Goal: Task Accomplishment & Management: Complete application form

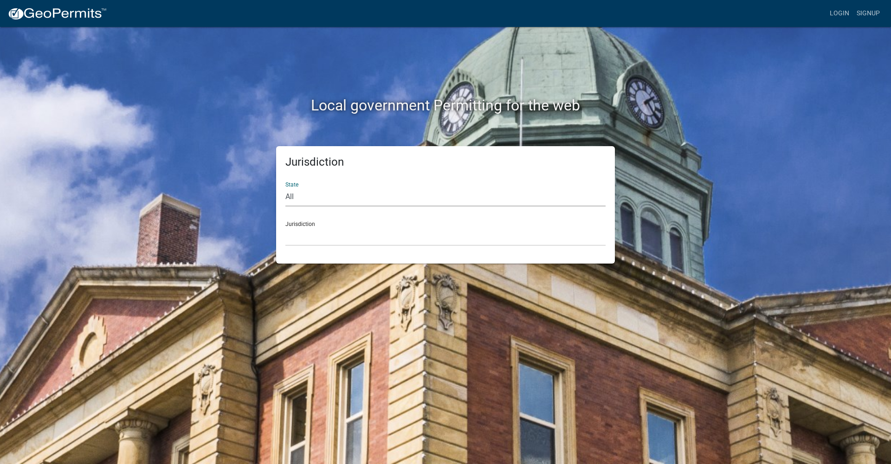
select select "[US_STATE]"
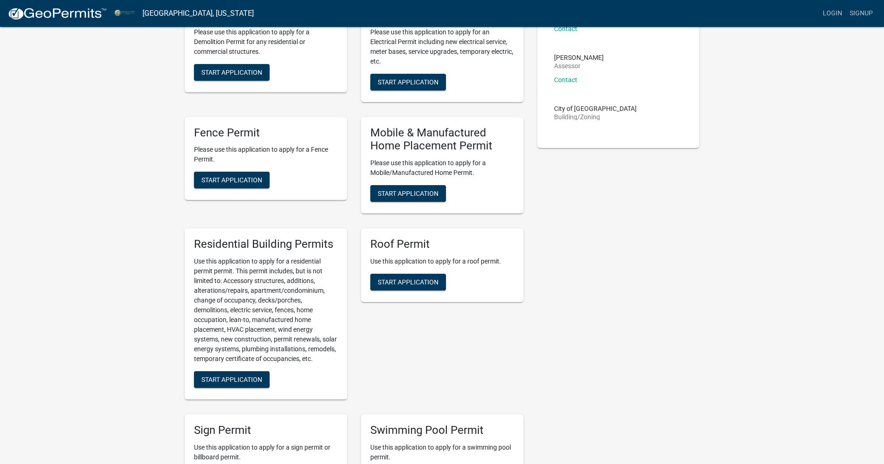
scroll to position [512, 0]
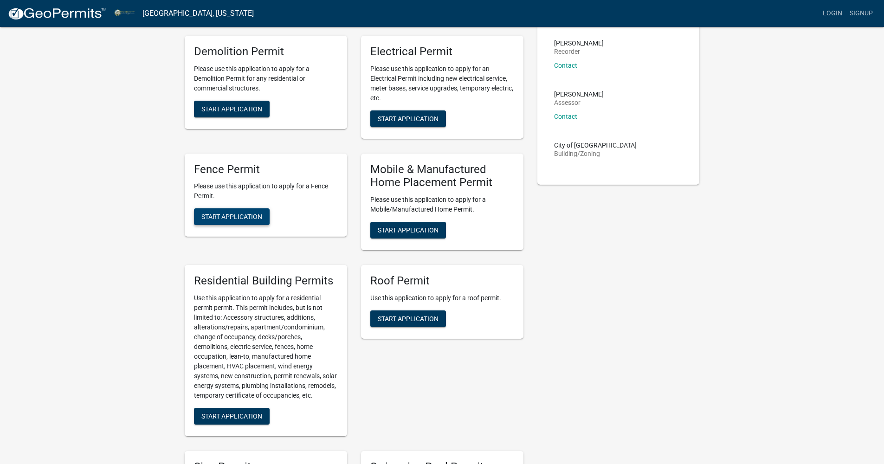
click at [257, 220] on span "Start Application" at bounding box center [231, 216] width 61 height 7
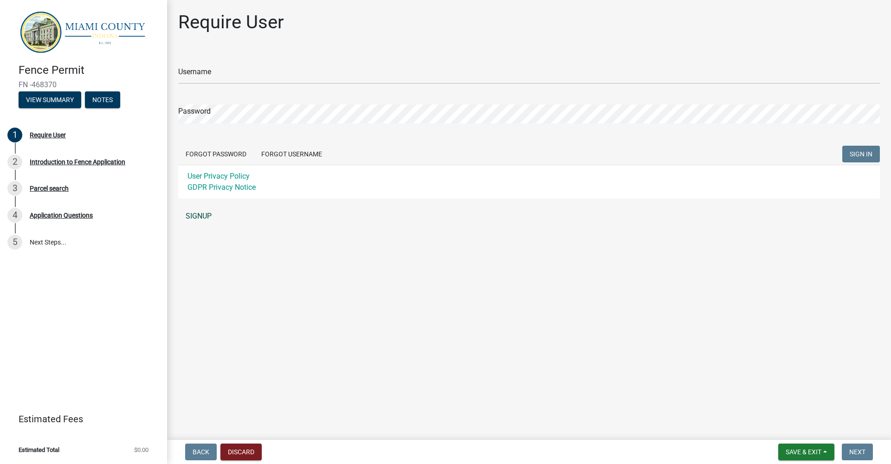
click at [208, 219] on link "SIGNUP" at bounding box center [529, 216] width 702 height 19
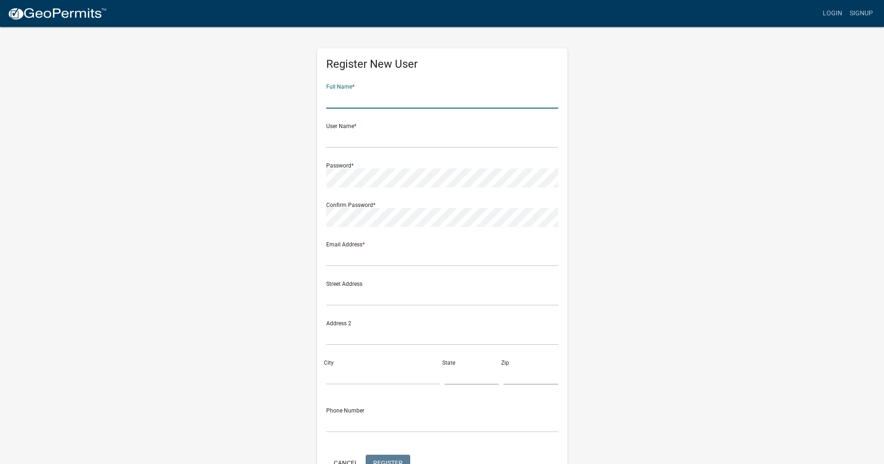
click at [549, 101] on input "text" at bounding box center [442, 99] width 232 height 19
type input "[PERSON_NAME]"
type input "7659195446"
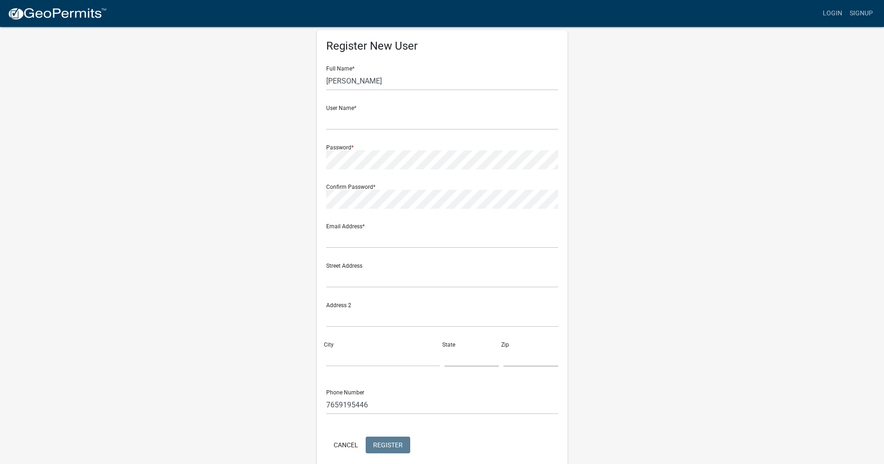
scroll to position [30, 0]
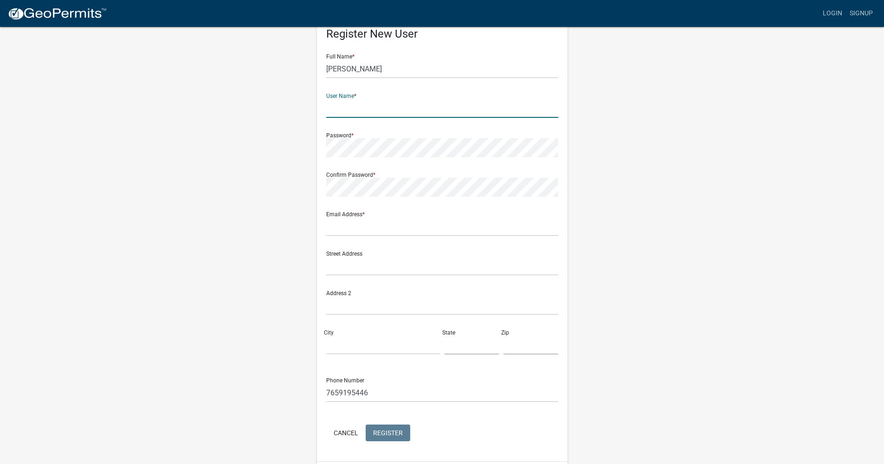
type input "e"
type input "PedroA1"
click at [550, 227] on input "text" at bounding box center [442, 226] width 232 height 19
click at [439, 229] on input "text" at bounding box center [442, 226] width 232 height 19
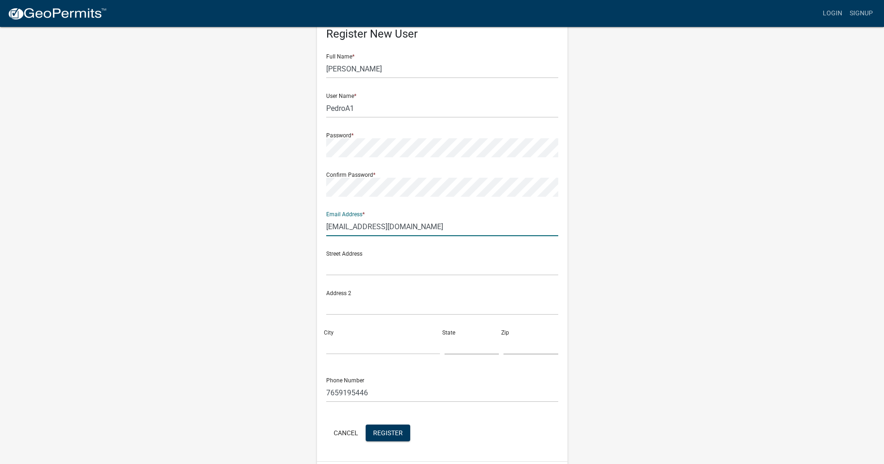
type input "[EMAIL_ADDRESS][DOMAIN_NAME]"
type input "3420"
type input "[STREET_ADDRESS][PERSON_NAME]"
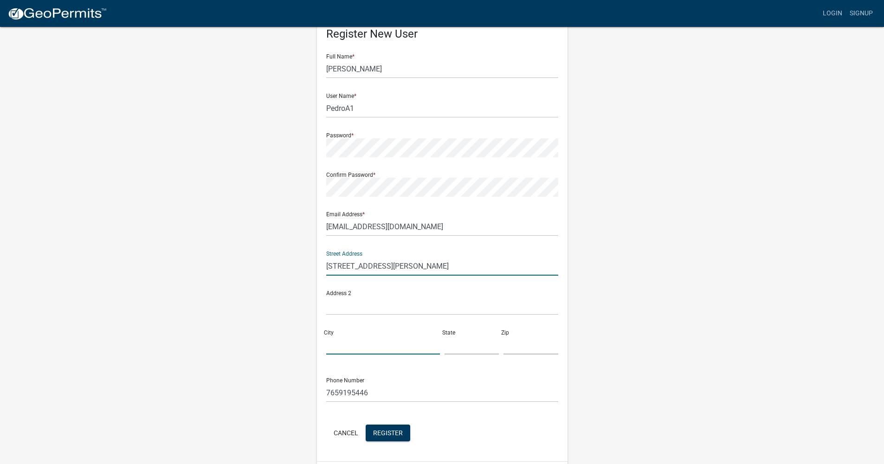
type input "[GEOGRAPHIC_DATA]"
type input "IN"
type input "46970"
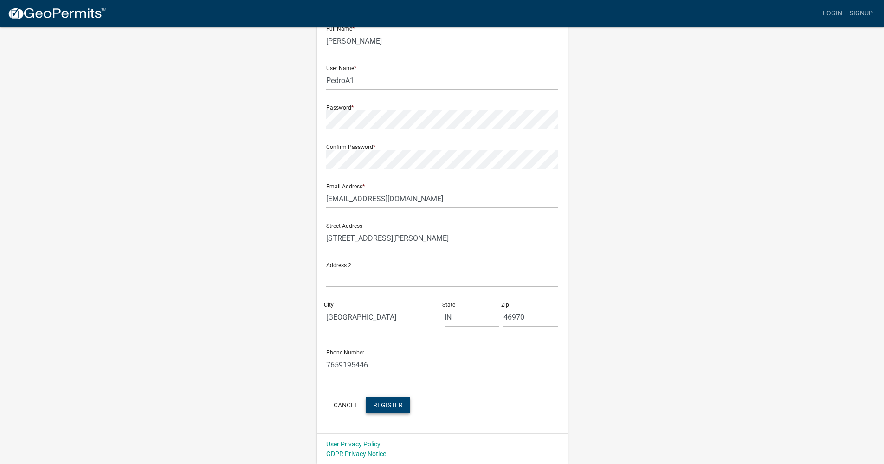
click at [403, 407] on button "Register" at bounding box center [388, 405] width 45 height 17
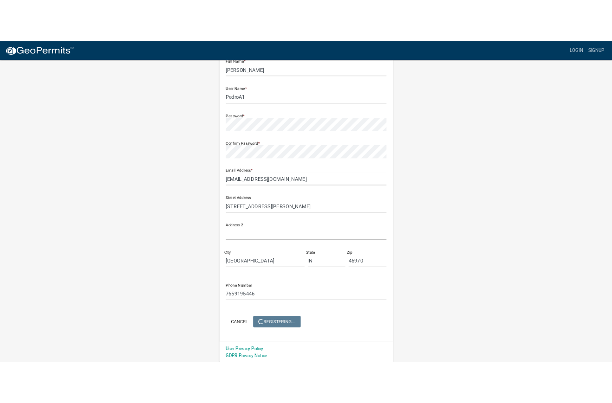
scroll to position [0, 0]
